Goal: Task Accomplishment & Management: Use online tool/utility

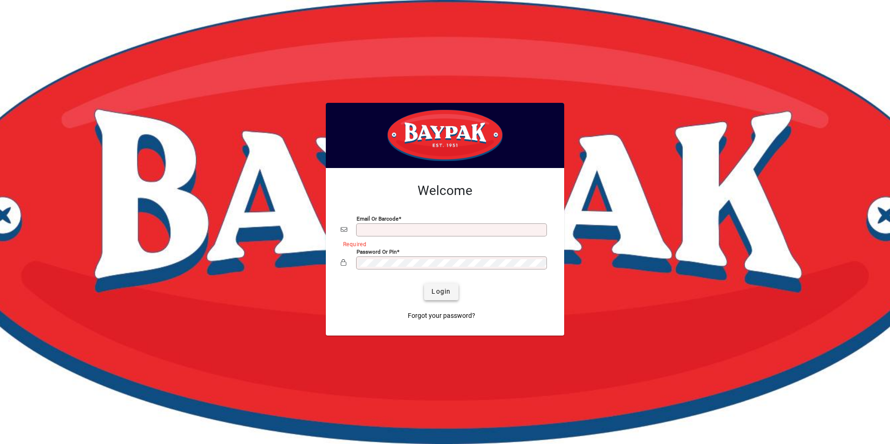
type input "**********"
click at [442, 290] on span "Login" at bounding box center [441, 292] width 19 height 10
